Goal: Answer question/provide support

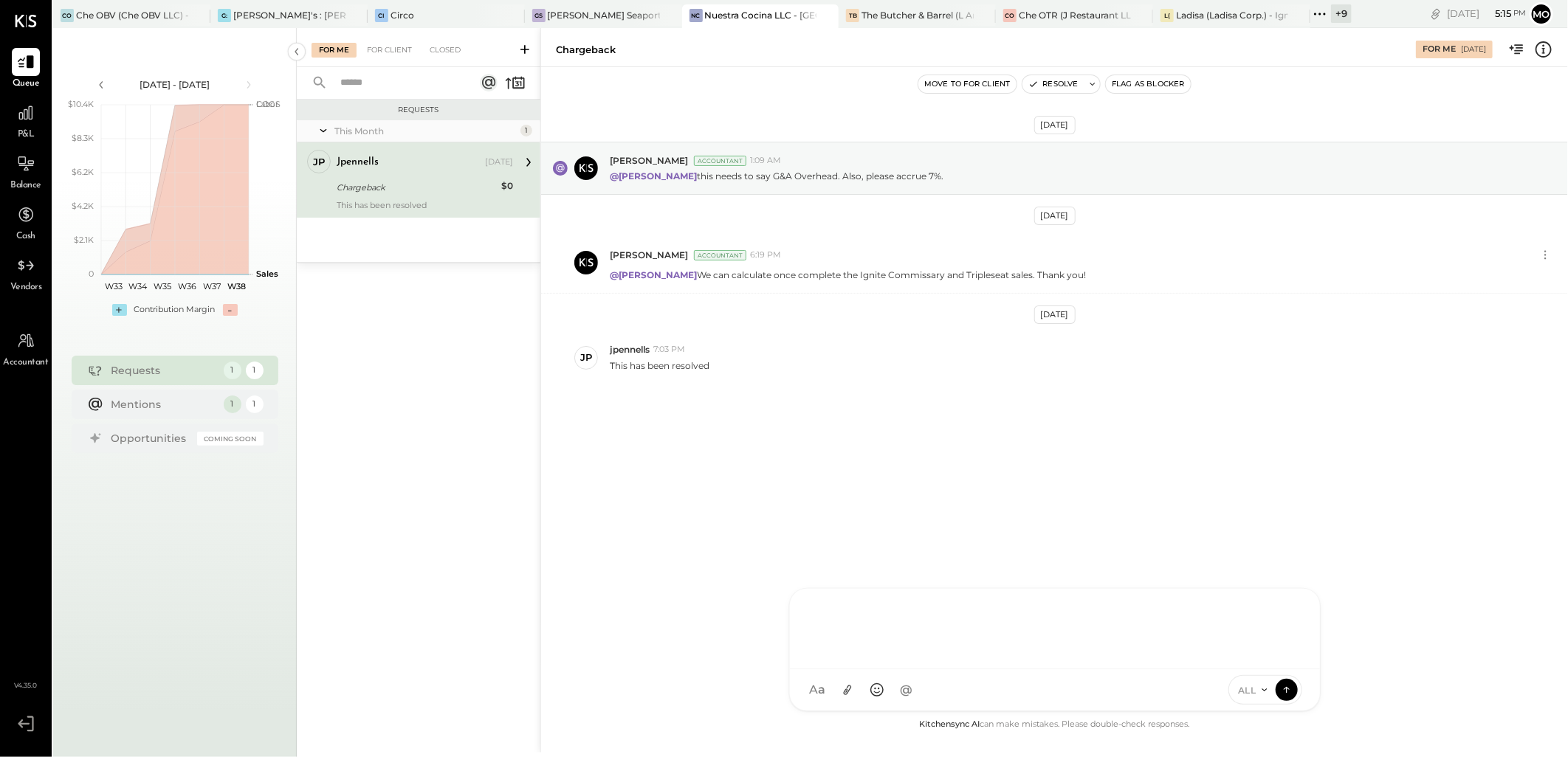
click at [818, 624] on div at bounding box center [1055, 627] width 501 height 59
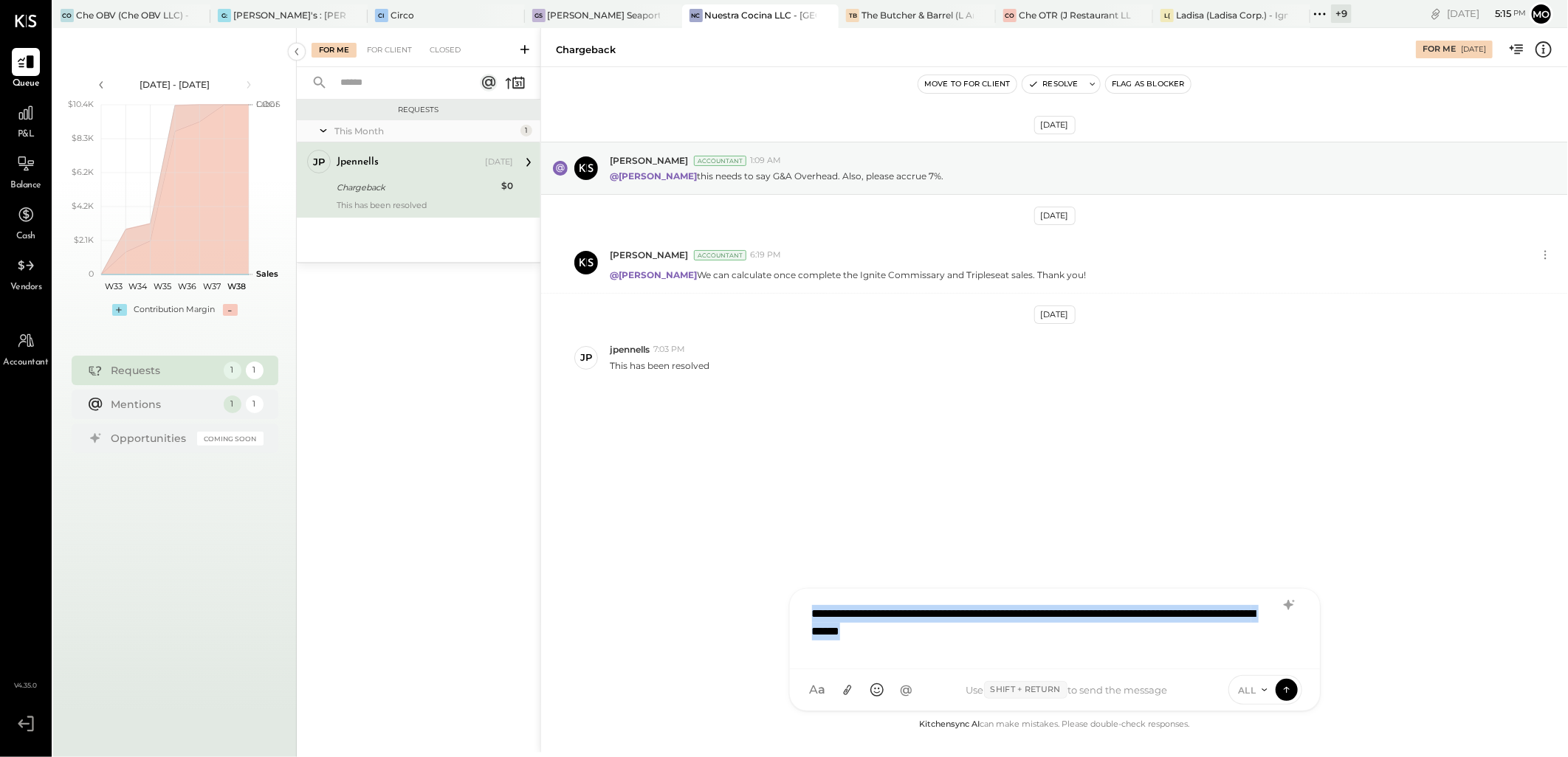
drag, startPoint x: 1036, startPoint y: 641, endPoint x: 751, endPoint y: 599, distance: 288.1
click at [751, 599] on div "**********" at bounding box center [1054, 390] width 1027 height 725
click at [1289, 607] on icon at bounding box center [1288, 605] width 10 height 10
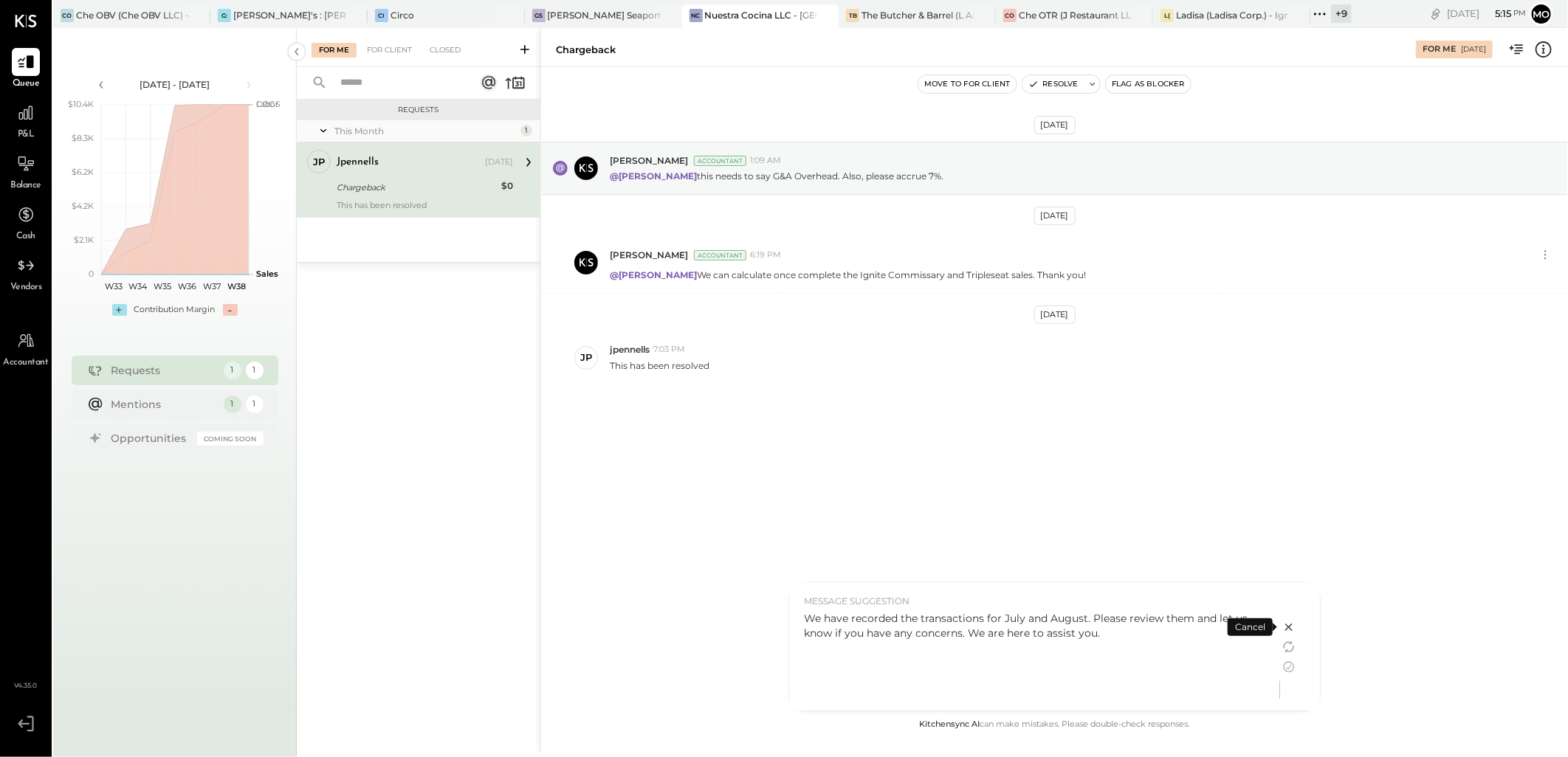
click at [985, 621] on div "We have recorded the transactions for July and August. Please review them and l…" at bounding box center [1035, 626] width 460 height 29
click at [981, 617] on div "We have recorded the transactions for July and August. Please review them and l…" at bounding box center [1035, 626] width 460 height 29
drag, startPoint x: 1105, startPoint y: 632, endPoint x: 803, endPoint y: 623, distance: 302.1
click at [803, 623] on div "MESSAGE SUGGESTION We have recorded the transactions for July and August. Pleas…" at bounding box center [1035, 647] width 491 height 127
drag, startPoint x: 803, startPoint y: 623, endPoint x: 960, endPoint y: 658, distance: 160.9
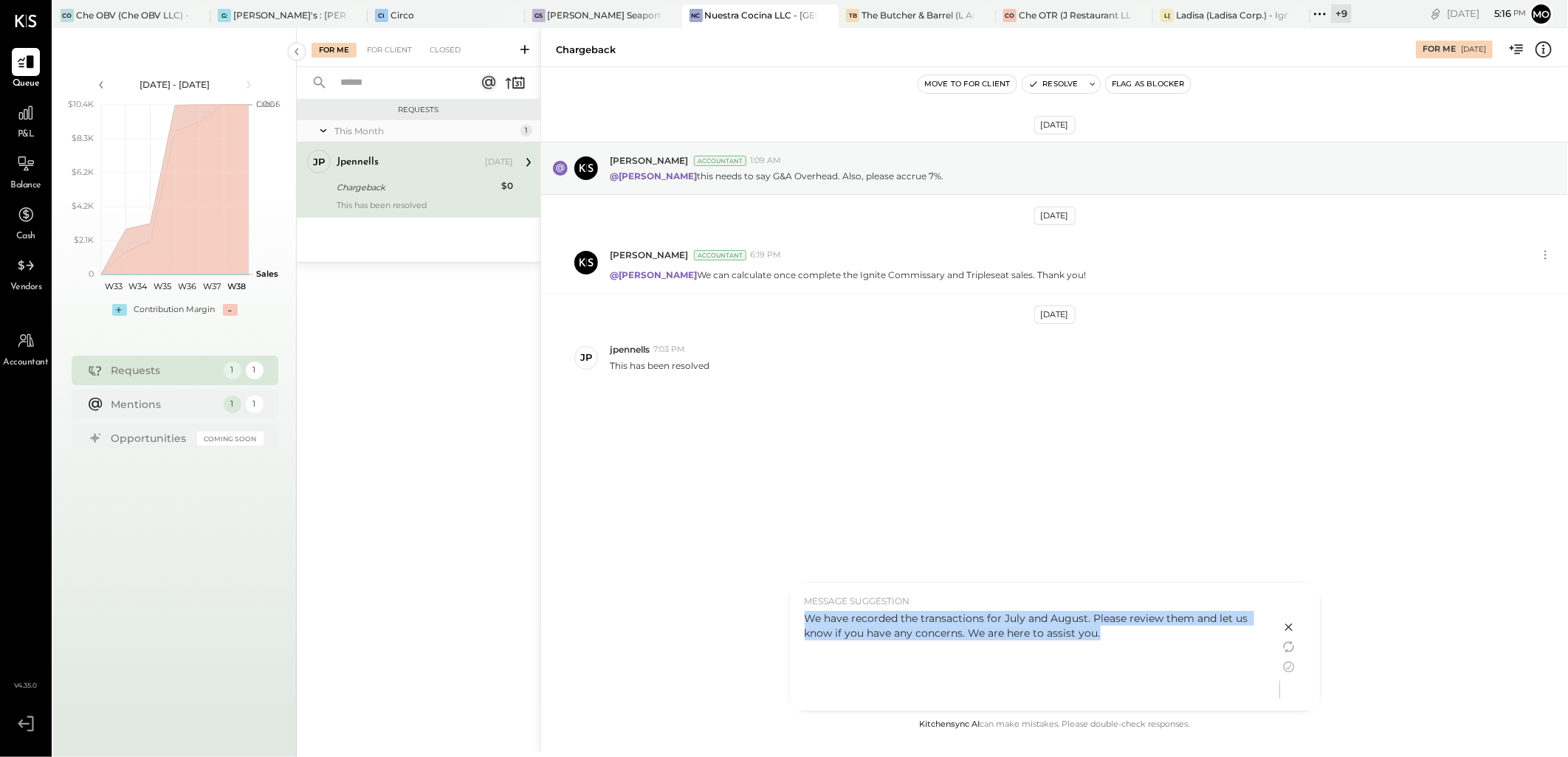
click at [960, 658] on div "We have recorded the transactions for July and August. Please review them and l…" at bounding box center [1035, 657] width 460 height 92
drag, startPoint x: 967, startPoint y: 629, endPoint x: 1124, endPoint y: 640, distance: 157.4
click at [1124, 640] on div "We have recorded the transactions for July and August. Please review them and l…" at bounding box center [1035, 626] width 460 height 29
drag, startPoint x: 1124, startPoint y: 640, endPoint x: 875, endPoint y: 646, distance: 249.1
click at [898, 660] on div "We have recorded the transactions for July and August. Please review them and l…" at bounding box center [1035, 657] width 460 height 92
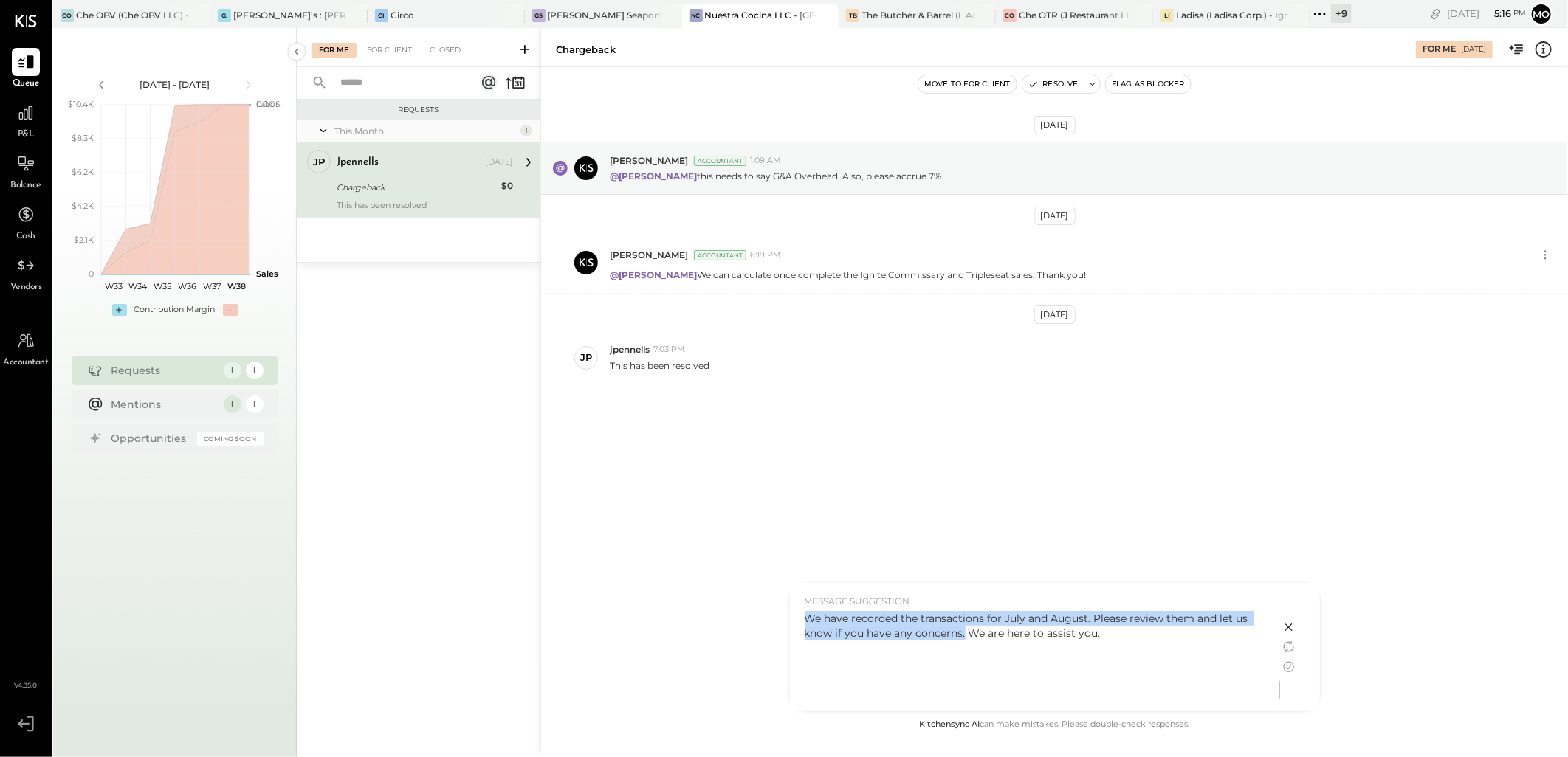
drag, startPoint x: 804, startPoint y: 617, endPoint x: 965, endPoint y: 643, distance: 163.1
click at [965, 643] on div "We have recorded the transactions for July and August. Please review them and l…" at bounding box center [1035, 657] width 460 height 92
copy div "We have recorded the transactions for July and August. Please review them and l…"
click at [1286, 624] on icon at bounding box center [1289, 628] width 7 height 7
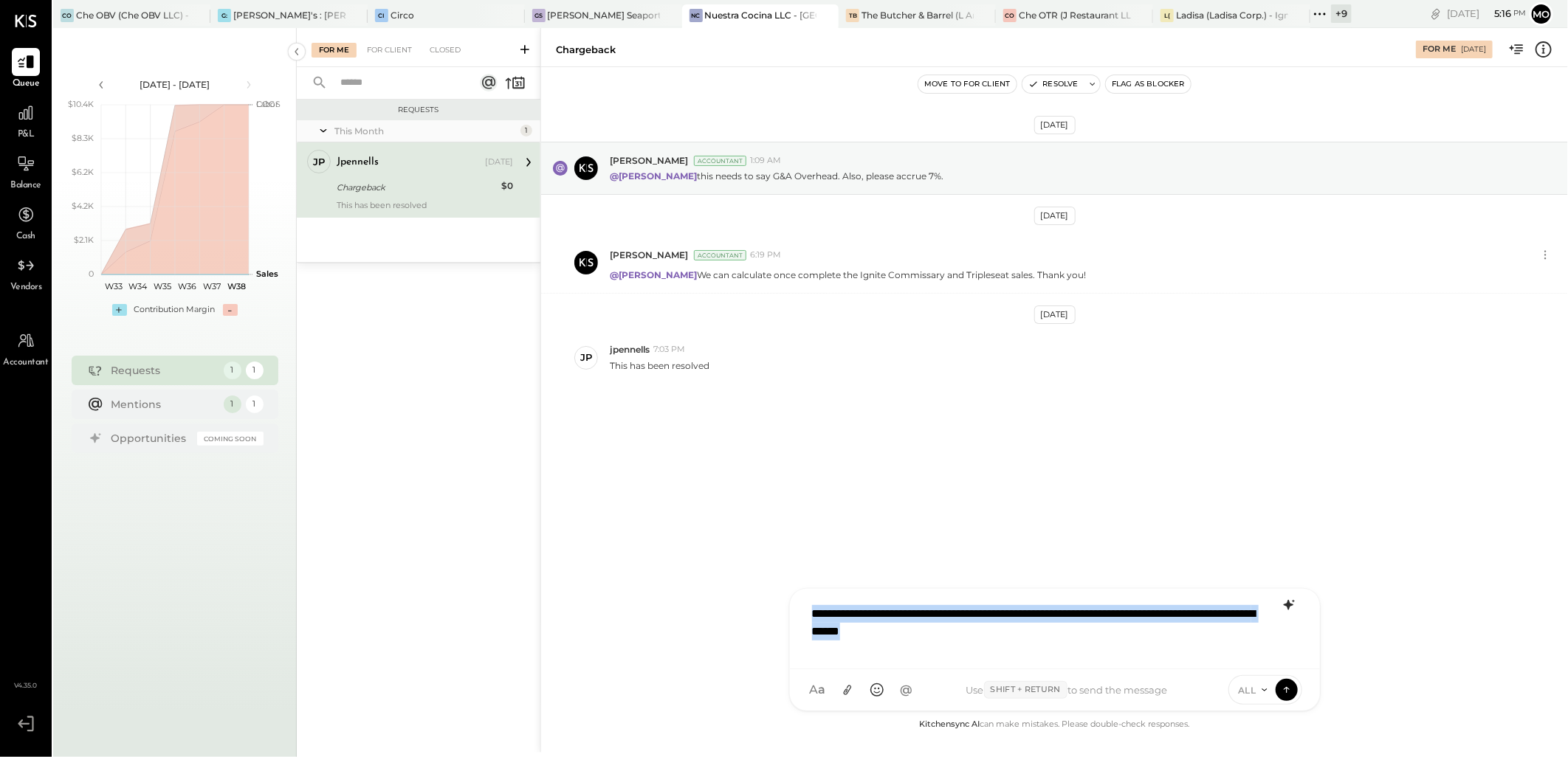
drag, startPoint x: 1044, startPoint y: 637, endPoint x: 783, endPoint y: 602, distance: 263.3
click at [783, 602] on div "**********" at bounding box center [1054, 390] width 1027 height 725
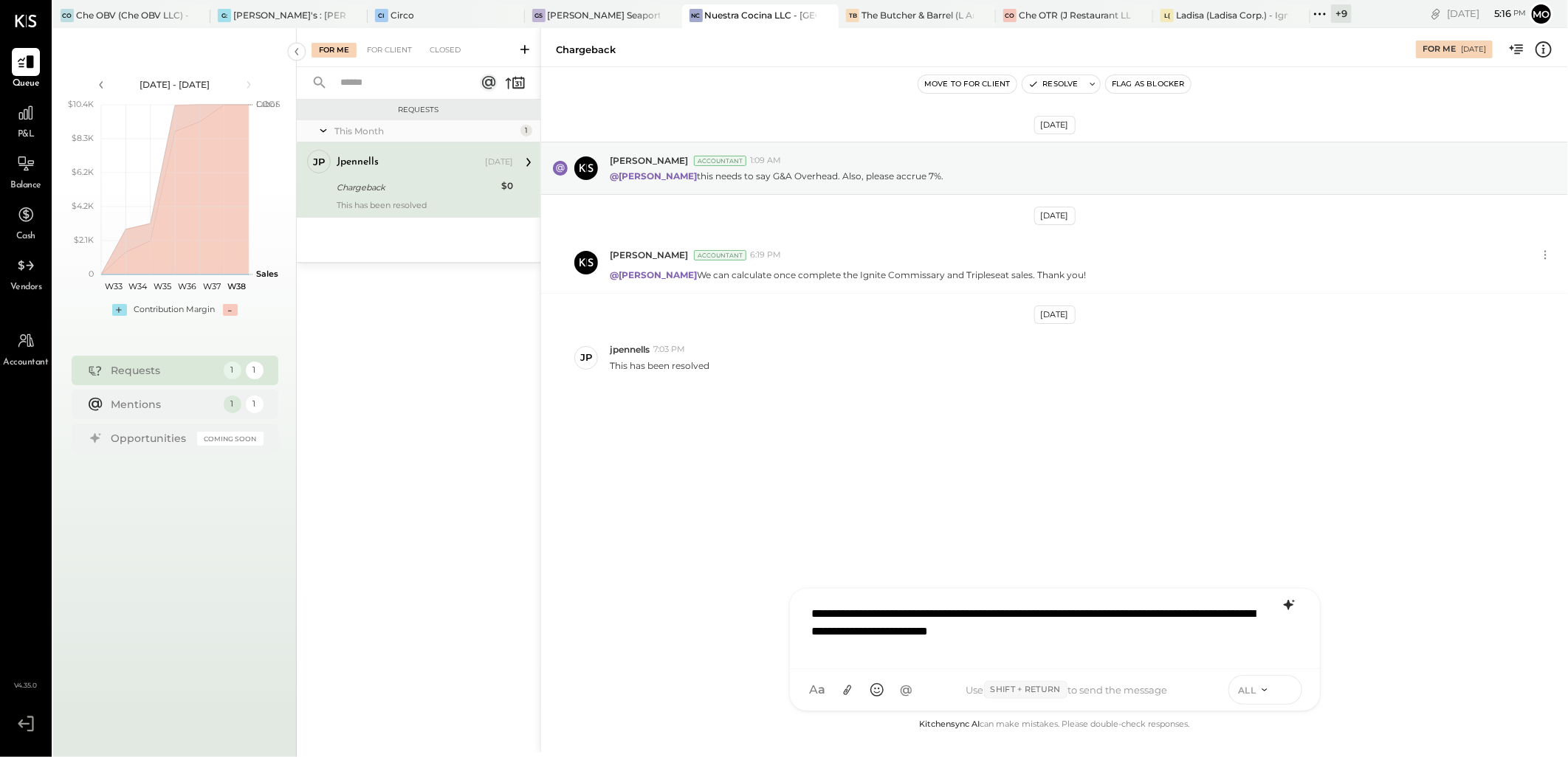
click at [1290, 691] on icon at bounding box center [1287, 690] width 14 height 15
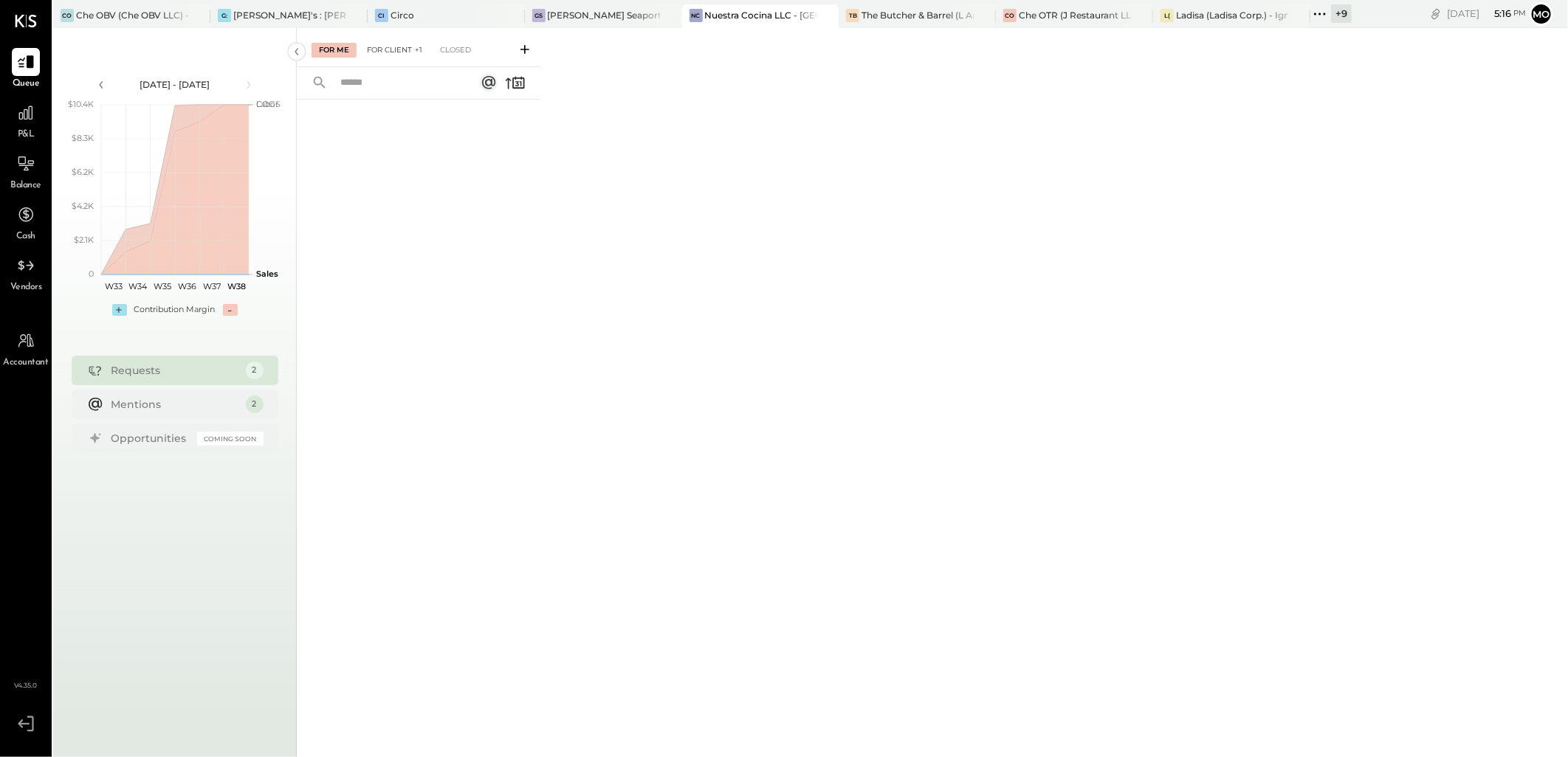
click at [404, 52] on div "For Client +1" at bounding box center [394, 50] width 70 height 15
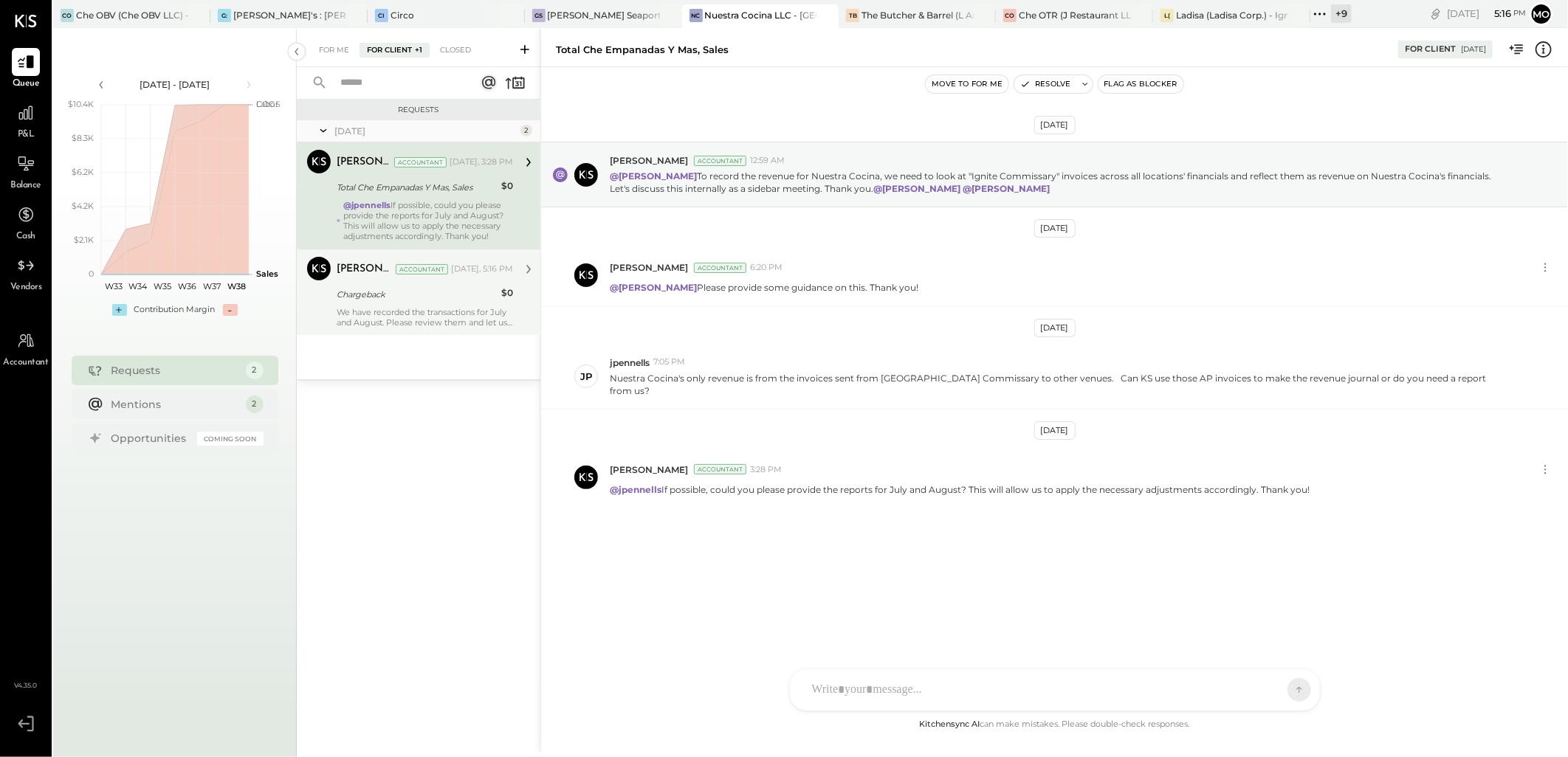
click at [436, 308] on div "We have recorded the transactions for July and August. Please review them and l…" at bounding box center [425, 318] width 177 height 21
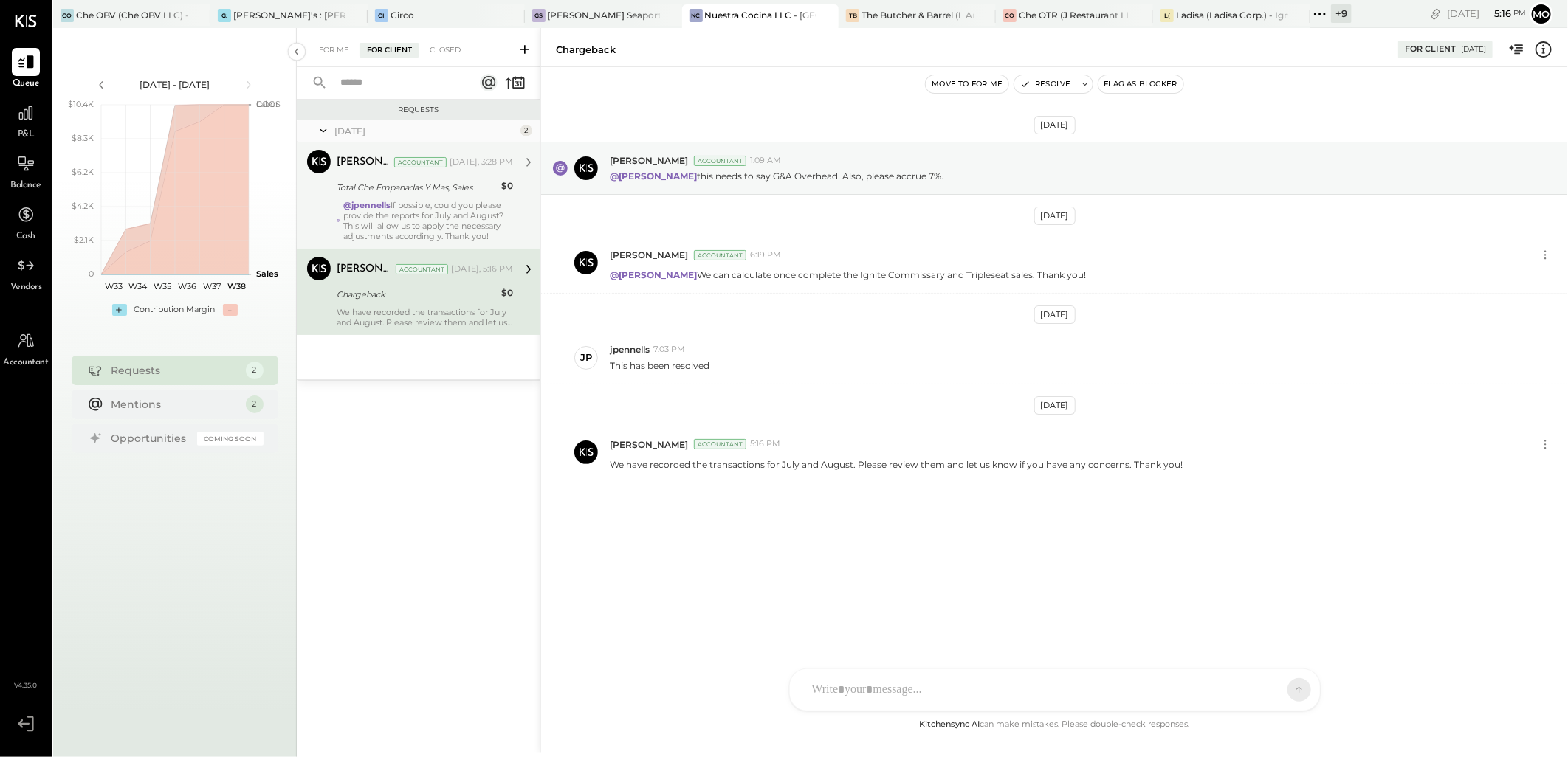
click at [380, 222] on div "@jpennells If possible, could you please provide the reports for July and Augus…" at bounding box center [428, 220] width 170 height 41
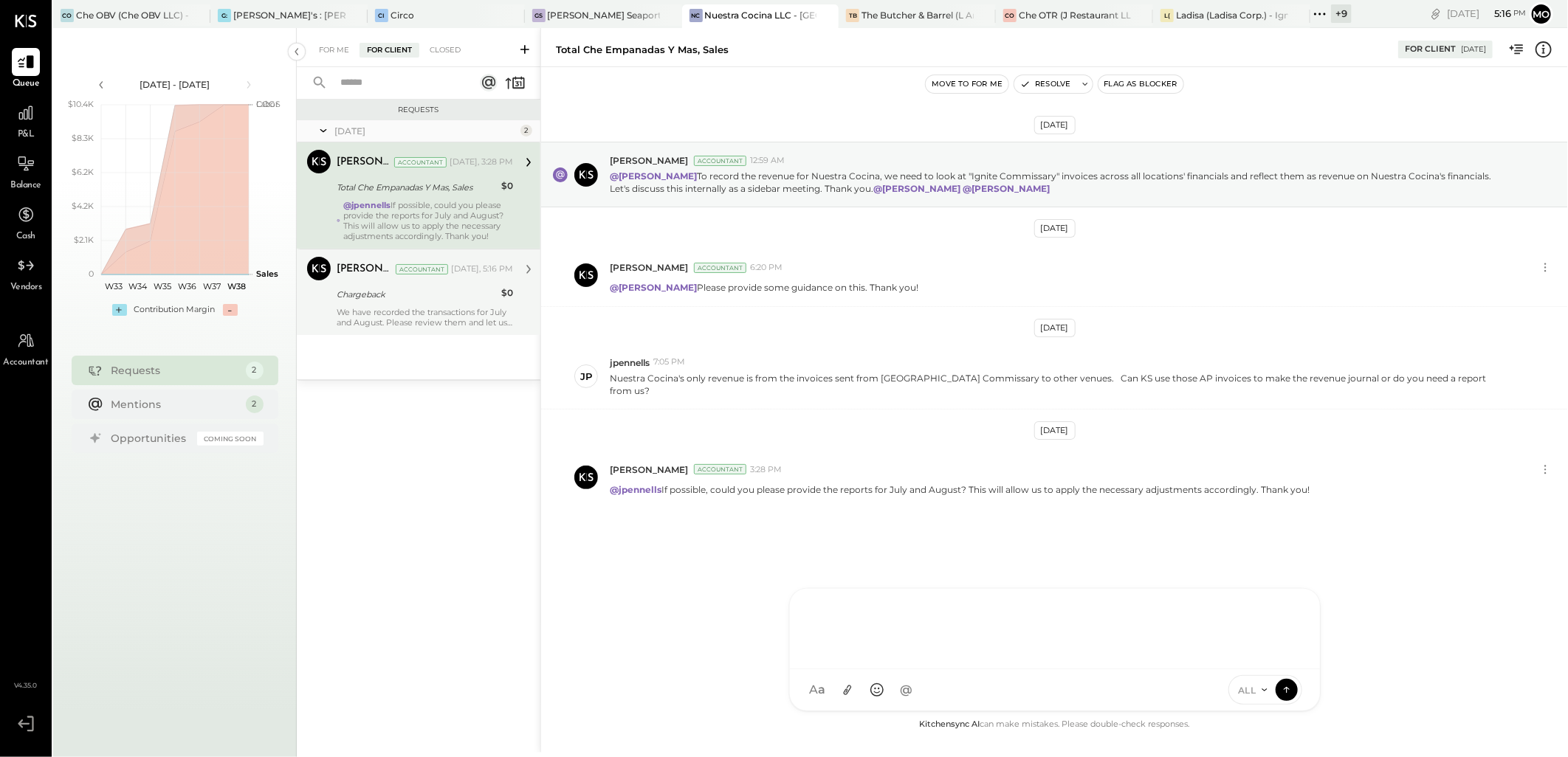
drag, startPoint x: 886, startPoint y: 689, endPoint x: 940, endPoint y: 678, distance: 55.1
click at [885, 657] on div at bounding box center [1055, 627] width 501 height 59
click at [1288, 698] on button at bounding box center [1287, 690] width 22 height 22
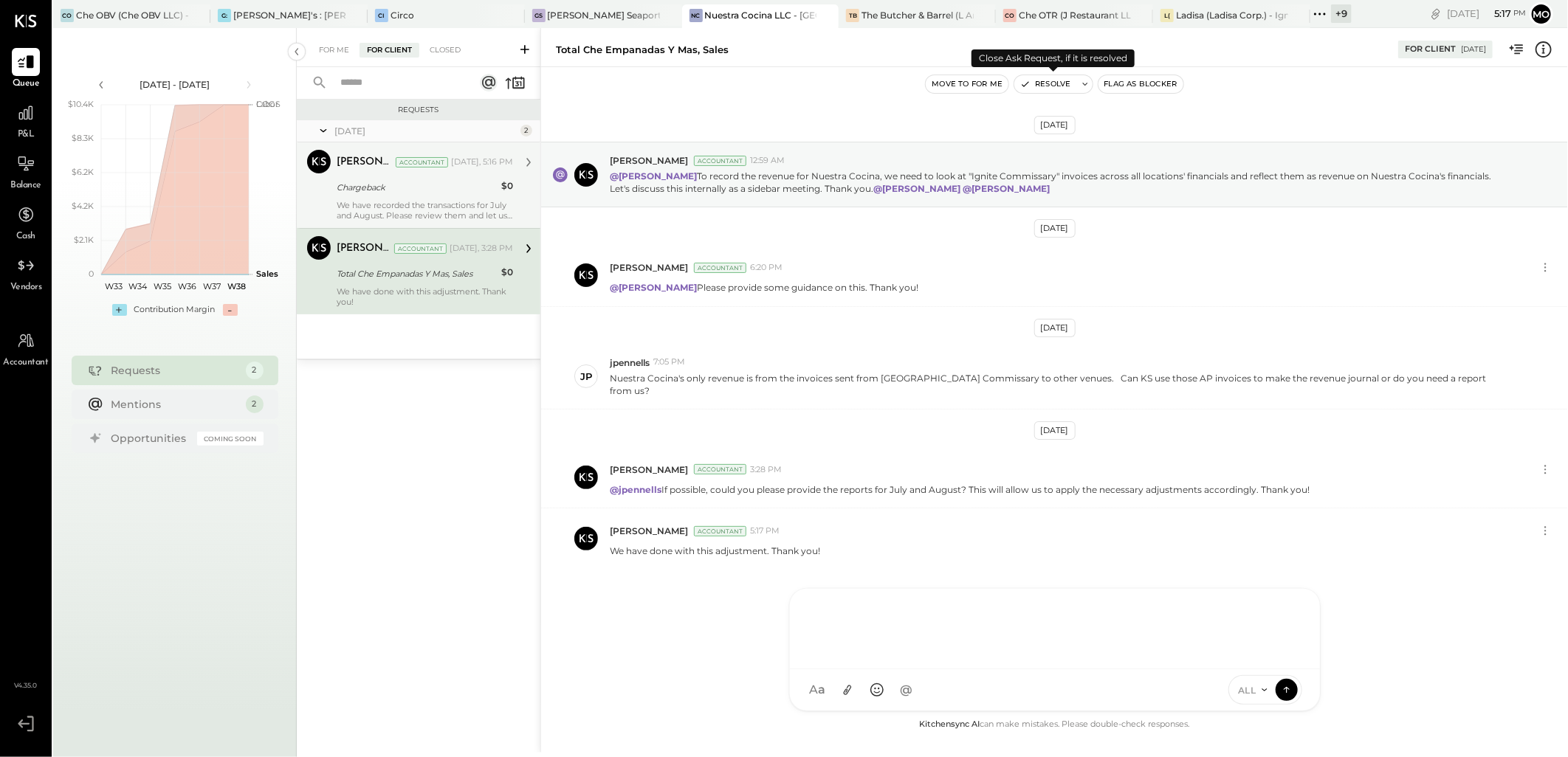
click at [1053, 84] on button "Resolve" at bounding box center [1046, 84] width 62 height 17
click at [405, 192] on div "Chargeback" at bounding box center [417, 187] width 160 height 15
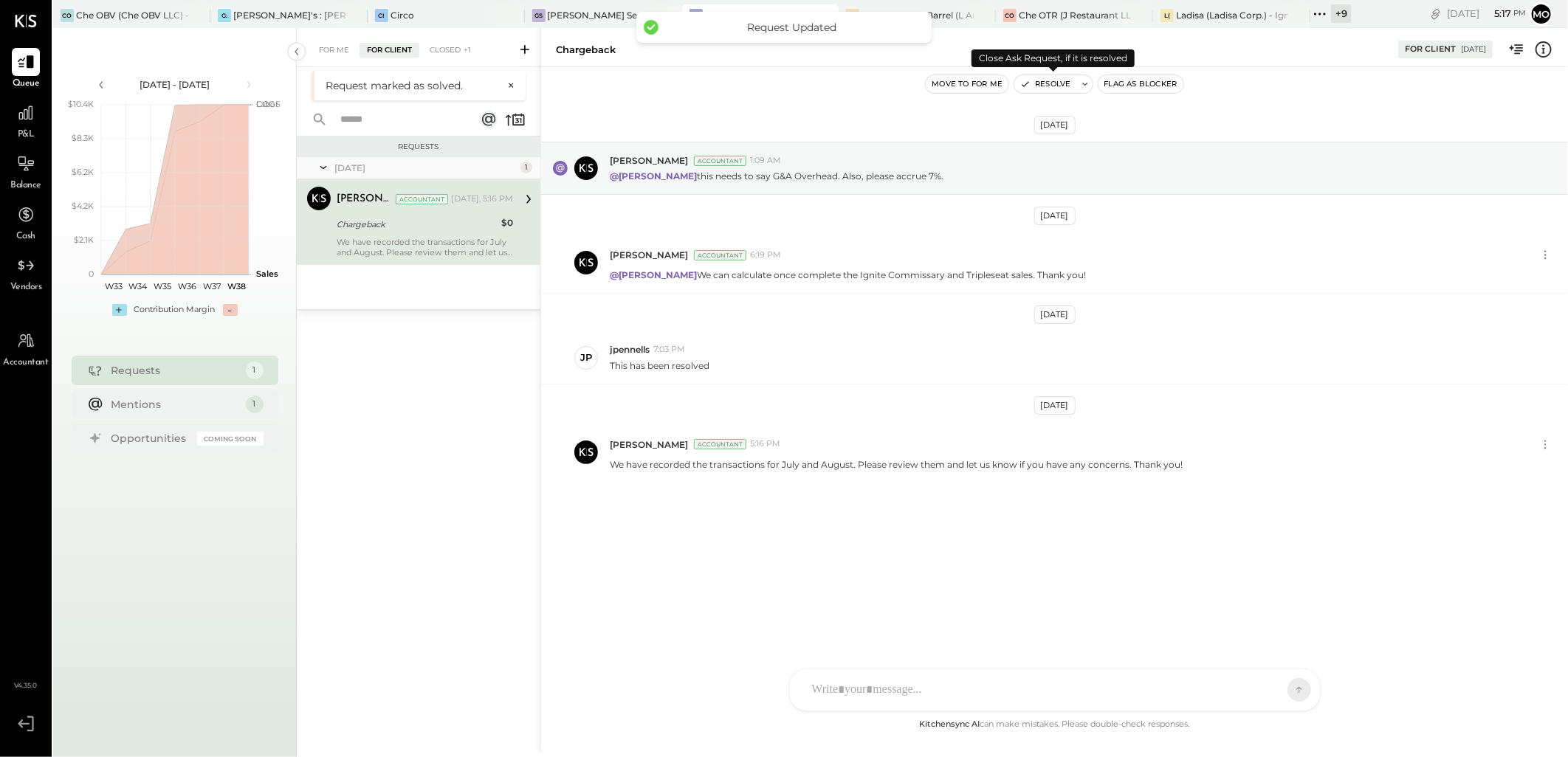
click at [1044, 83] on button "Resolve" at bounding box center [1046, 84] width 62 height 17
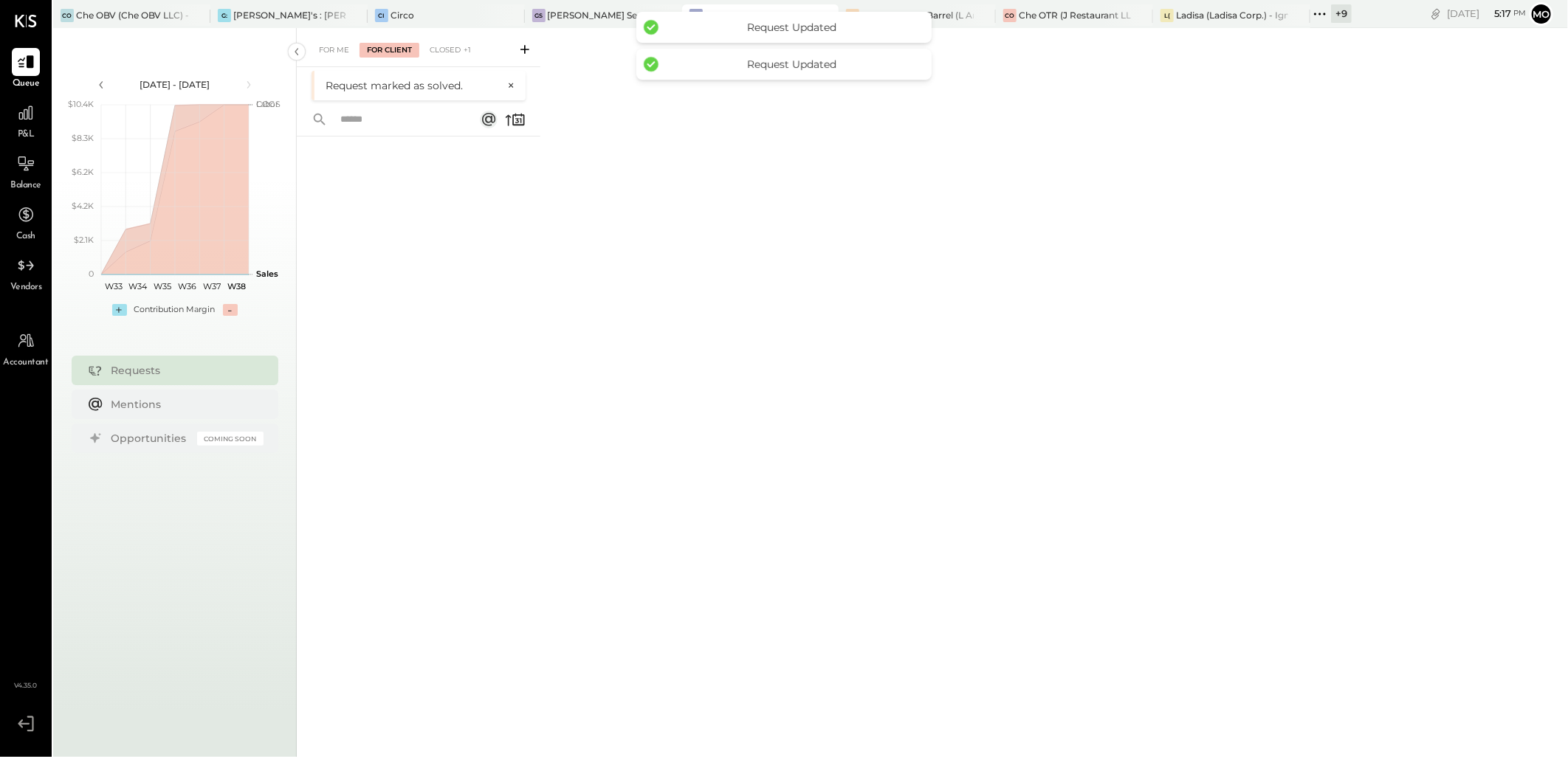
click at [331, 37] on div "For Me For Client Closed +1" at bounding box center [419, 47] width 244 height 39
click at [334, 40] on div "For Me For Client Closed +1" at bounding box center [419, 47] width 244 height 39
click at [339, 53] on div "For Me" at bounding box center [333, 50] width 45 height 15
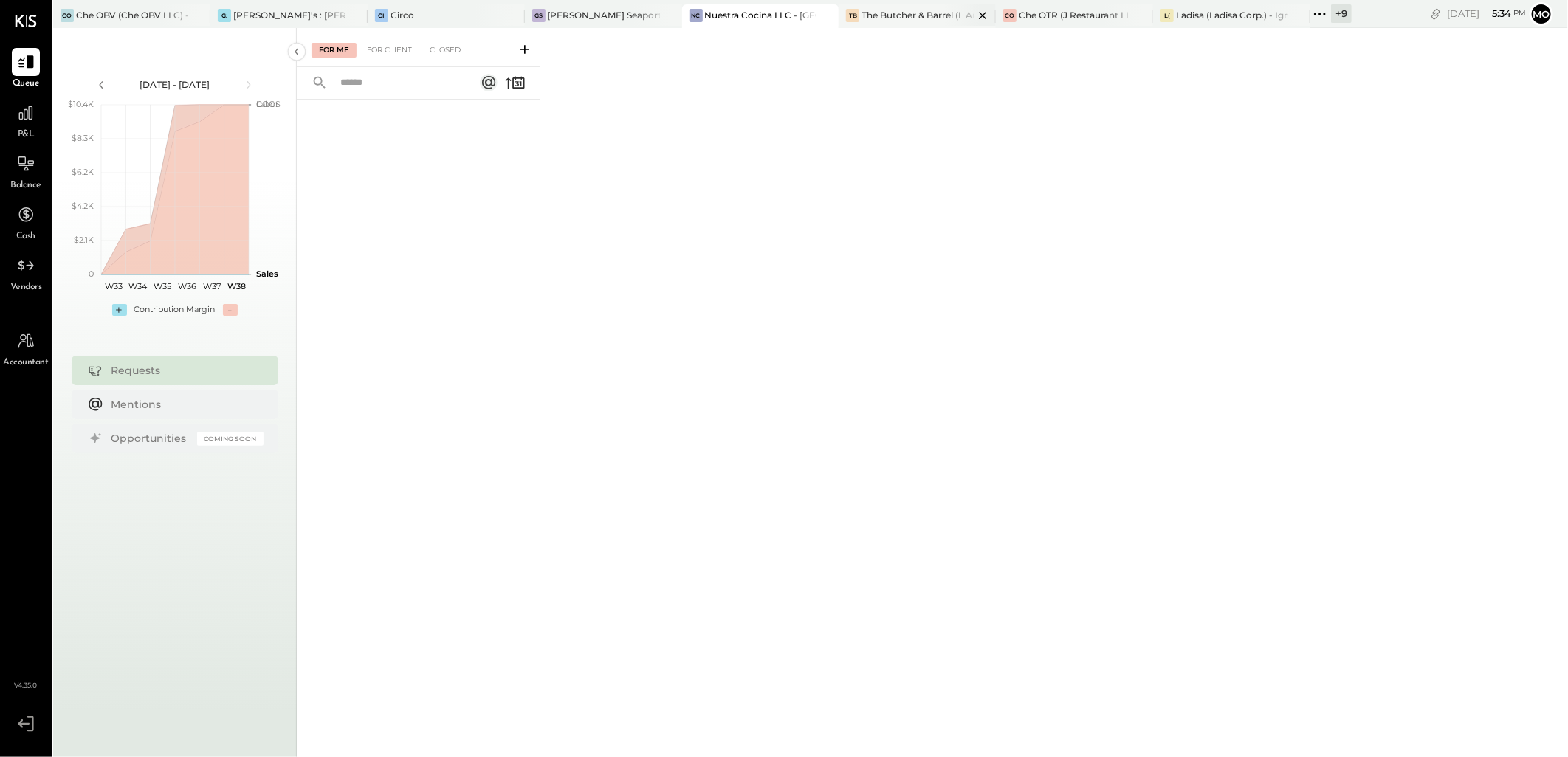
click at [879, 17] on div "The Butcher & Barrel (L Argento LLC) - [GEOGRAPHIC_DATA]" at bounding box center [917, 15] width 112 height 13
